Goal: Information Seeking & Learning: Learn about a topic

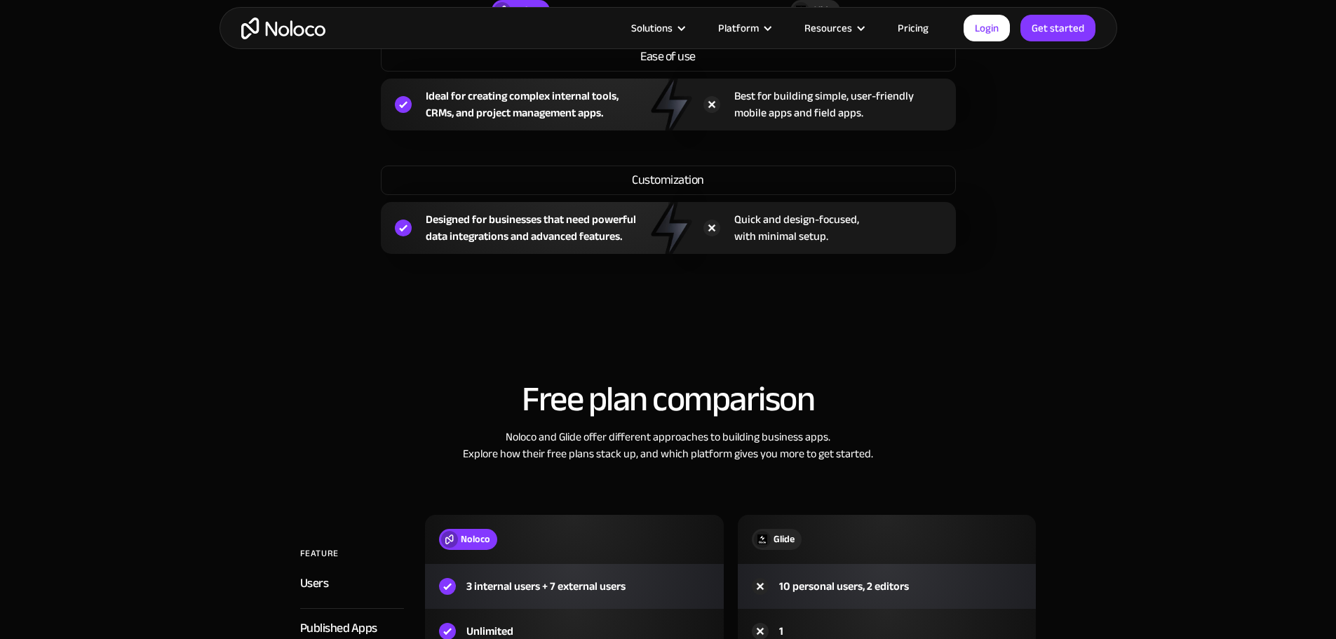
scroll to position [1192, 0]
click at [917, 34] on link "Pricing" at bounding box center [913, 28] width 66 height 18
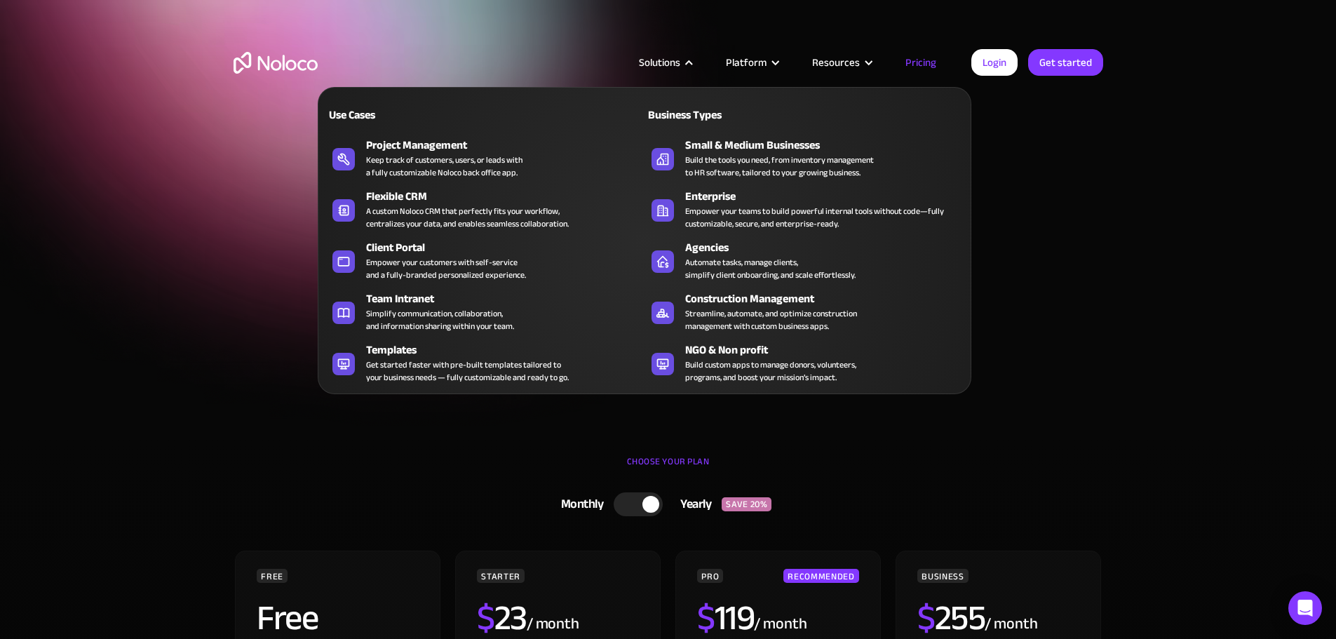
click at [697, 67] on nav "Use Cases Business Types Project Management Keep track of customers, users, or …" at bounding box center [645, 230] width 654 height 327
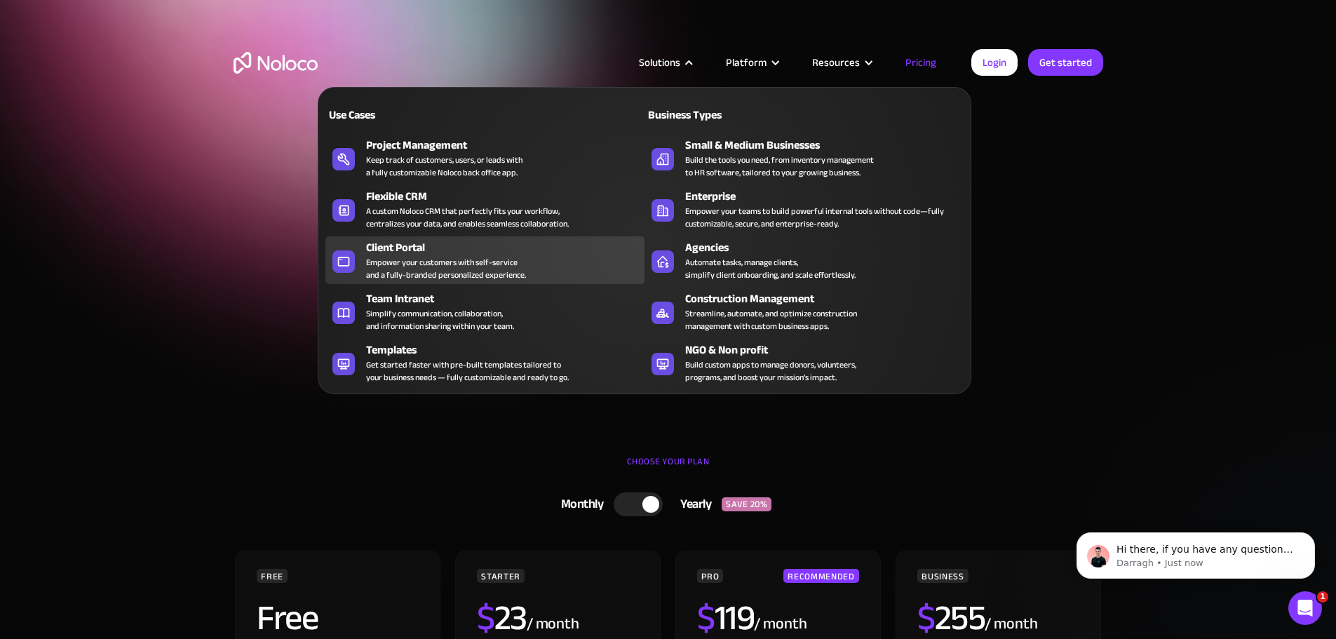
click at [412, 256] on div "Client Portal" at bounding box center [508, 247] width 285 height 17
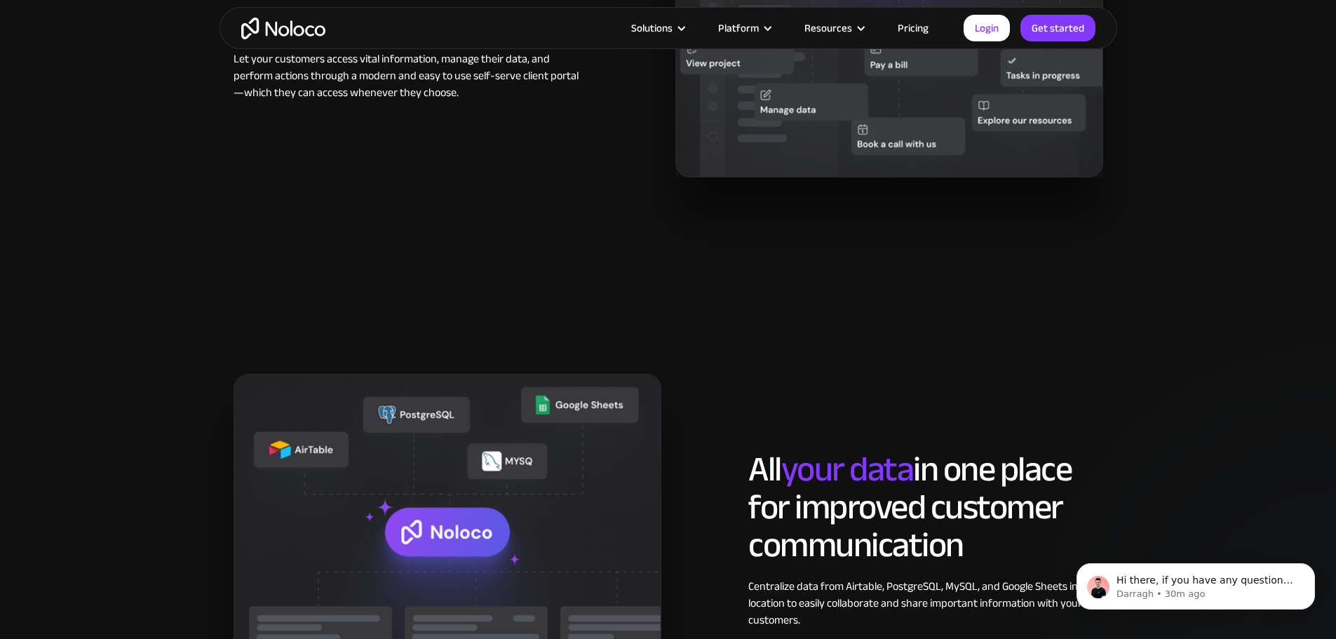
scroll to position [1403, 0]
